Goal: Information Seeking & Learning: Learn about a topic

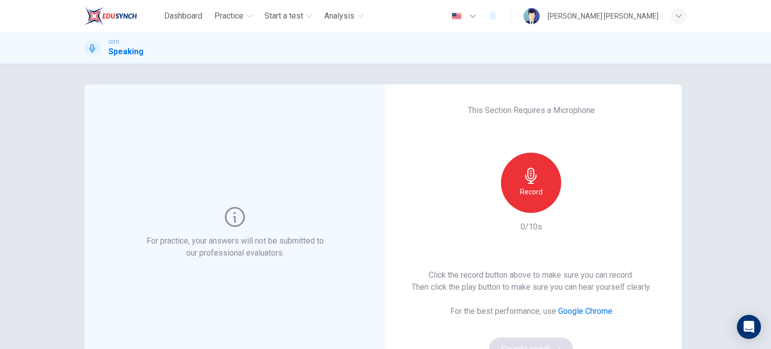
click at [527, 190] on h6 "Record" at bounding box center [531, 192] width 23 height 12
click at [573, 205] on icon "button" at bounding box center [578, 205] width 10 height 10
click at [579, 203] on div "button" at bounding box center [577, 205] width 16 height 16
click at [579, 203] on icon "button" at bounding box center [578, 205] width 10 height 10
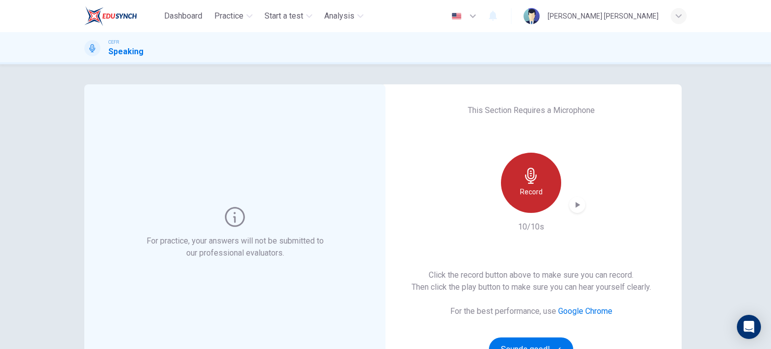
click at [535, 199] on div "Record" at bounding box center [531, 183] width 60 height 60
click at [573, 202] on icon "button" at bounding box center [578, 205] width 10 height 10
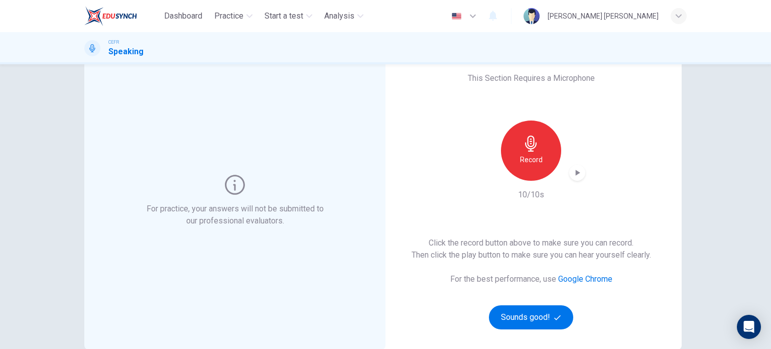
scroll to position [50, 0]
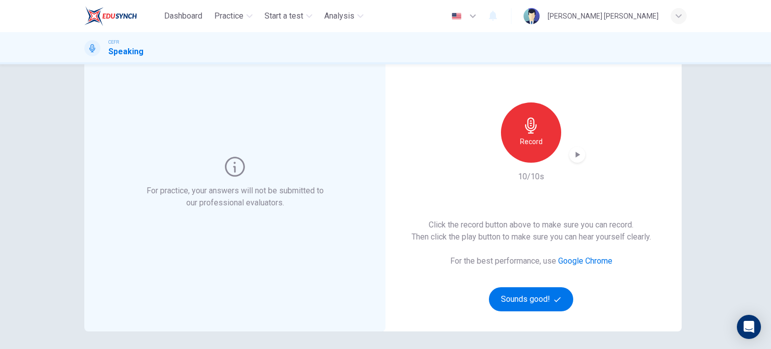
click at [533, 145] on h6 "Record" at bounding box center [531, 142] width 23 height 12
click at [576, 156] on icon "button" at bounding box center [578, 155] width 5 height 6
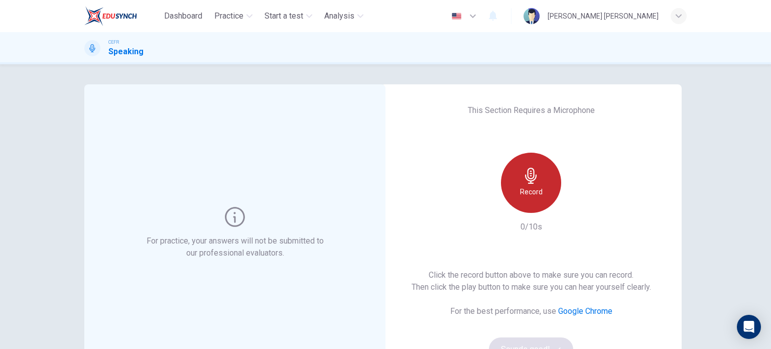
click at [536, 184] on div "Record" at bounding box center [531, 183] width 60 height 60
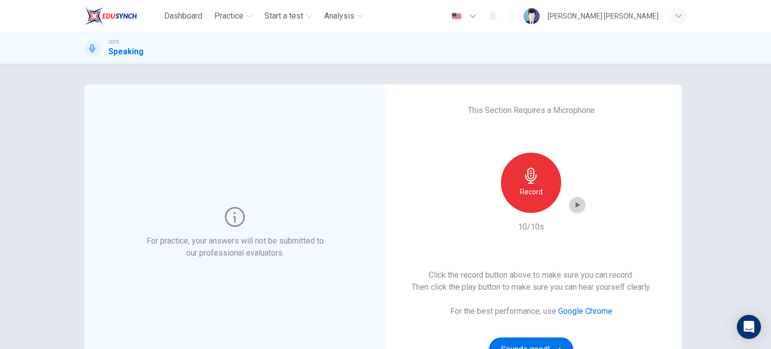
click at [576, 206] on icon "button" at bounding box center [578, 205] width 10 height 10
click at [579, 205] on icon "button" at bounding box center [578, 205] width 10 height 10
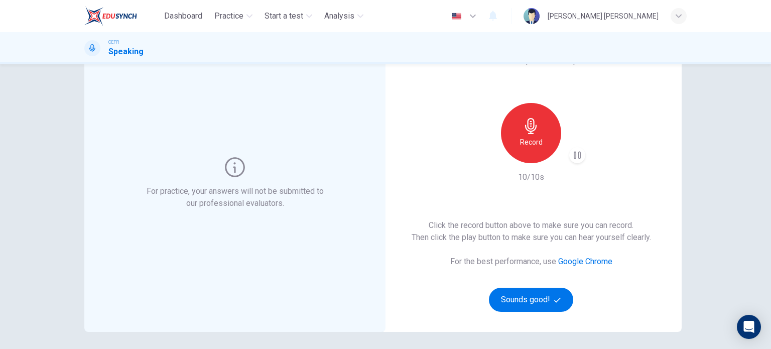
scroll to position [50, 0]
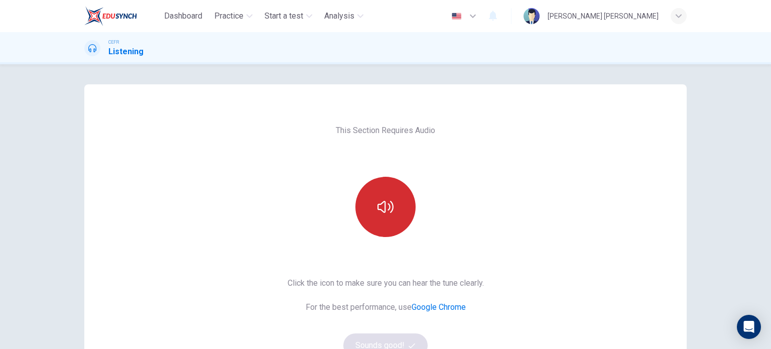
click at [378, 211] on icon "button" at bounding box center [386, 207] width 16 height 16
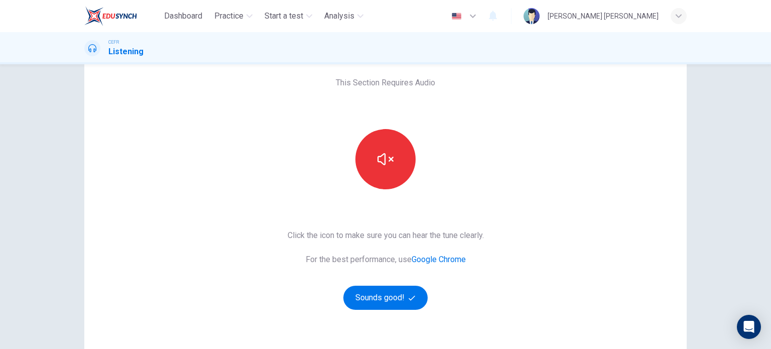
scroll to position [50, 0]
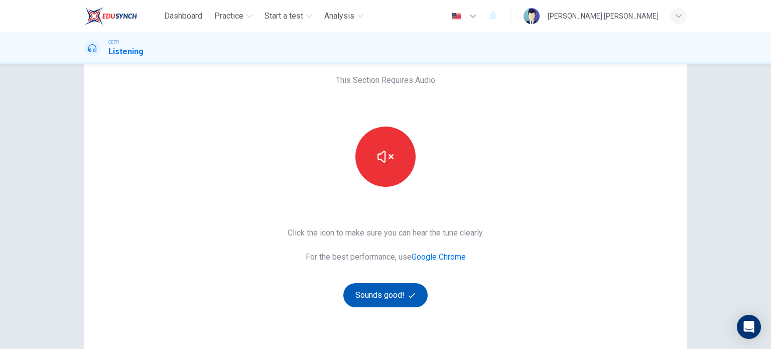
click at [401, 293] on button "Sounds good!" at bounding box center [386, 295] width 84 height 24
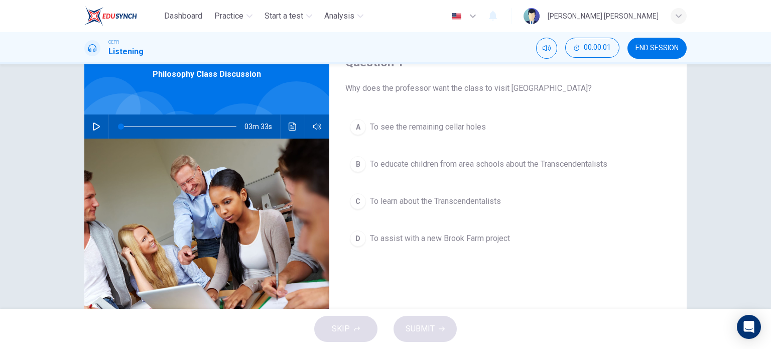
click at [93, 123] on icon "button" at bounding box center [96, 127] width 7 height 8
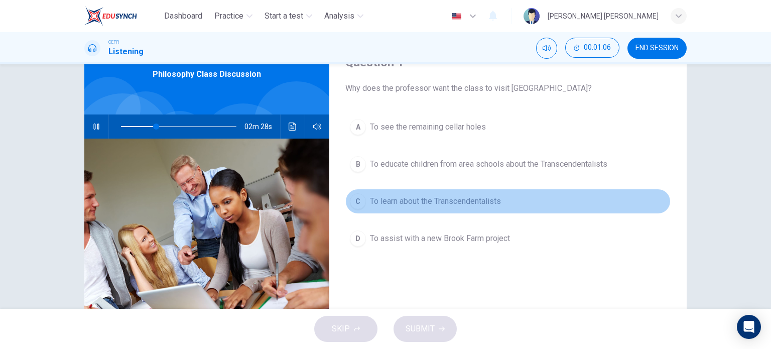
click at [413, 199] on span "To learn about the Transcendentalists" at bounding box center [435, 201] width 131 height 12
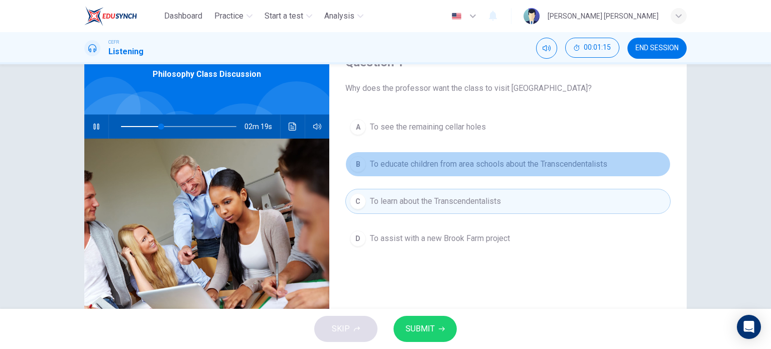
click at [407, 171] on button "B To educate children from area schools about the Transcendentalists" at bounding box center [508, 164] width 325 height 25
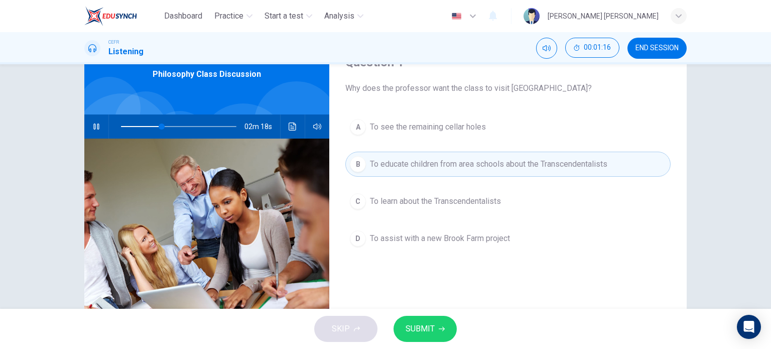
click at [439, 334] on button "SUBMIT" at bounding box center [425, 329] width 63 height 26
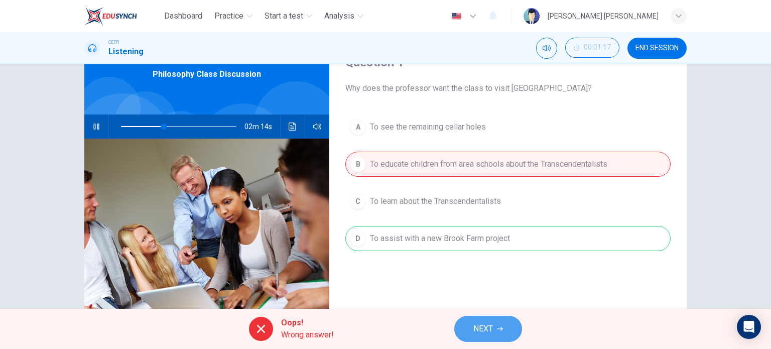
click at [499, 327] on icon "button" at bounding box center [500, 329] width 6 height 6
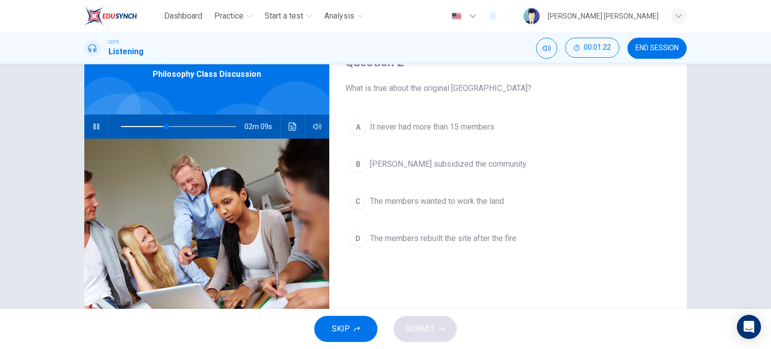
type input "40"
drag, startPoint x: 655, startPoint y: 57, endPoint x: 446, endPoint y: 46, distance: 209.7
click at [656, 58] on button "END SESSION" at bounding box center [657, 48] width 59 height 21
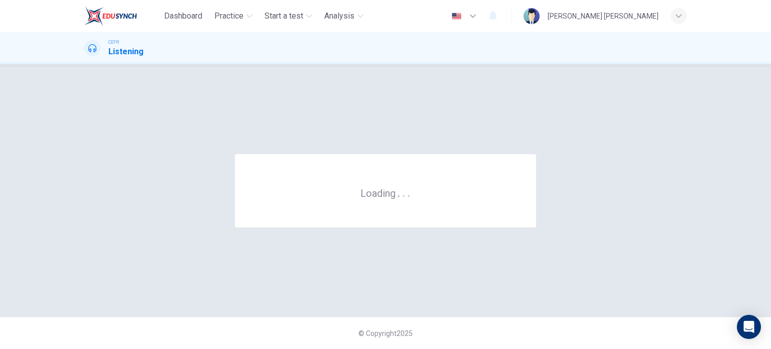
scroll to position [0, 0]
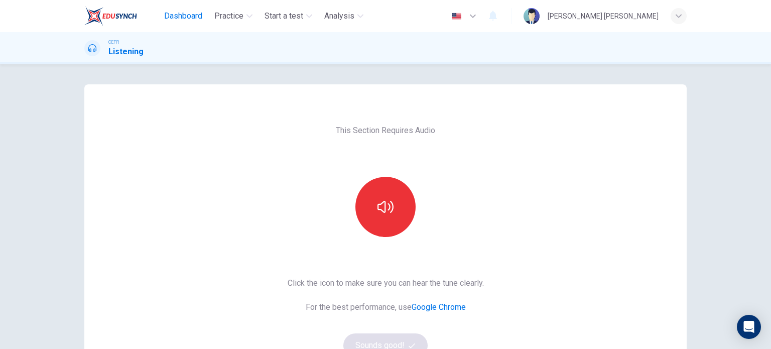
click at [181, 20] on span "Dashboard" at bounding box center [183, 16] width 38 height 12
